Goal: Communication & Community: Answer question/provide support

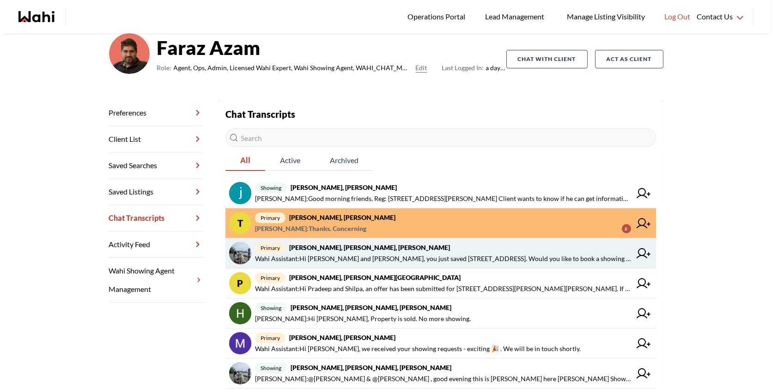
scroll to position [72, 0]
